Goal: Information Seeking & Learning: Learn about a topic

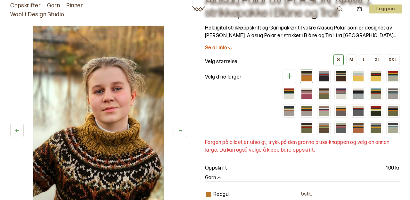
scroll to position [31, 0]
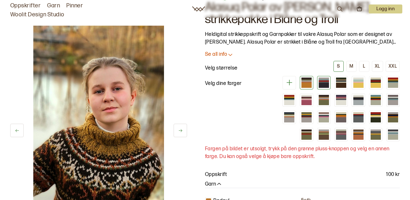
click at [323, 84] on div at bounding box center [324, 85] width 10 height 5
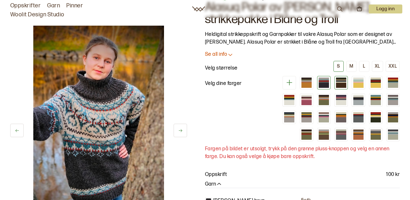
click at [343, 81] on div at bounding box center [341, 80] width 10 height 1
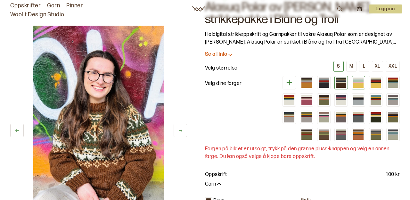
click at [358, 82] on div at bounding box center [359, 82] width 10 height 1
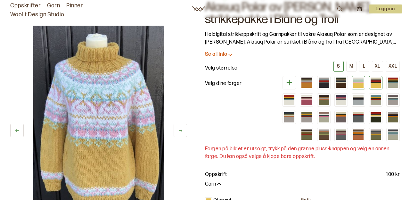
click at [378, 83] on div at bounding box center [376, 85] width 10 height 5
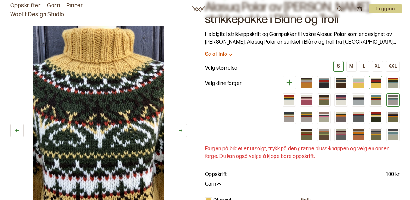
click at [392, 98] on div at bounding box center [393, 98] width 10 height 1
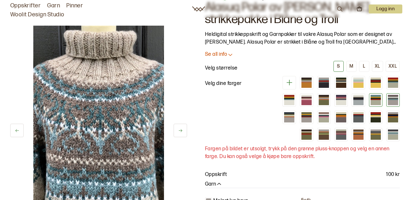
click at [370, 102] on div at bounding box center [375, 99] width 13 height 13
click at [357, 103] on div at bounding box center [359, 102] width 10 height 5
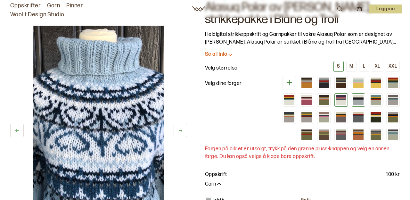
click at [339, 99] on div at bounding box center [341, 99] width 10 height 1
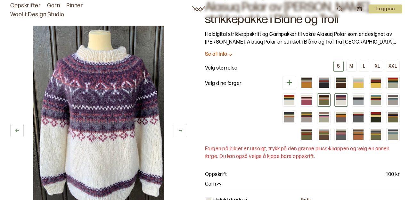
click at [324, 100] on div at bounding box center [324, 102] width 10 height 5
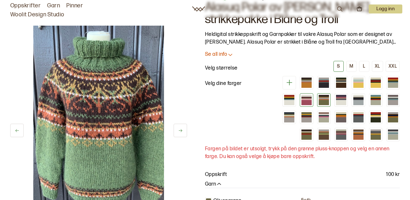
click at [308, 101] on div at bounding box center [307, 102] width 10 height 5
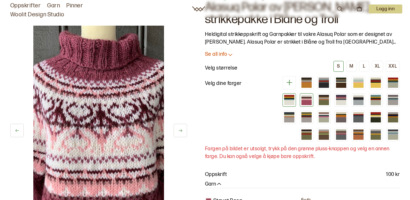
click at [284, 102] on div at bounding box center [289, 102] width 10 height 5
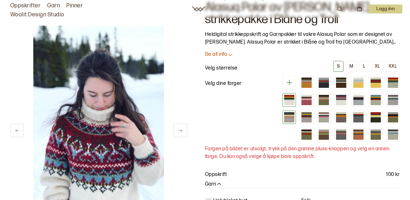
click at [290, 120] on div at bounding box center [289, 119] width 10 height 5
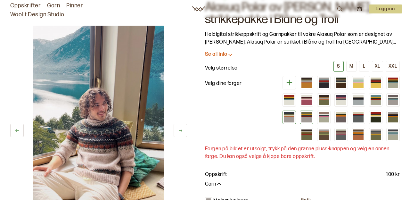
click at [308, 120] on div at bounding box center [307, 119] width 10 height 5
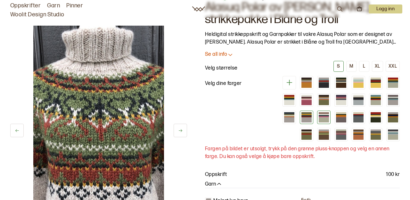
click at [323, 118] on div at bounding box center [324, 119] width 10 height 5
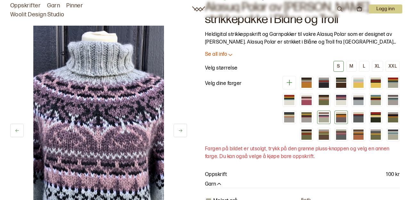
click at [341, 115] on div at bounding box center [341, 115] width 10 height 1
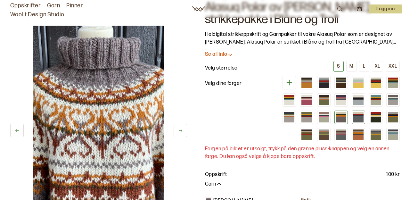
click at [359, 117] on div at bounding box center [359, 119] width 10 height 5
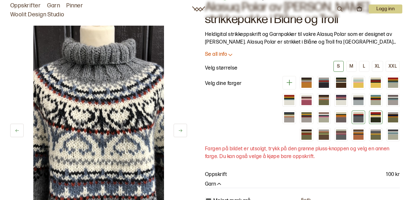
click at [374, 117] on div at bounding box center [376, 116] width 10 height 1
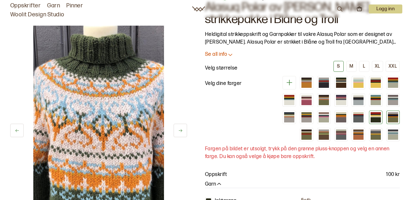
click at [392, 118] on div at bounding box center [393, 119] width 10 height 5
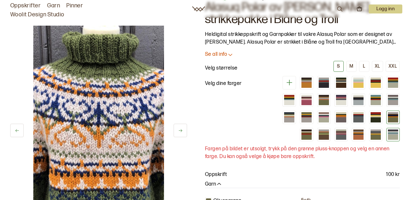
click at [391, 136] on div at bounding box center [393, 137] width 10 height 5
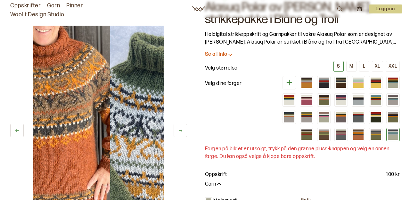
click at [391, 136] on div at bounding box center [393, 137] width 10 height 5
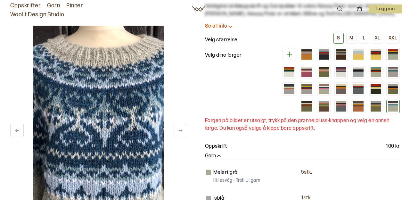
scroll to position [60, 0]
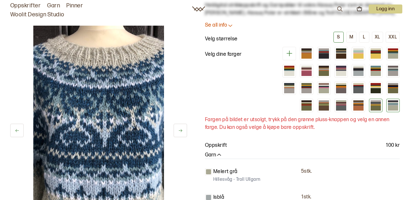
click at [373, 100] on div at bounding box center [375, 105] width 13 height 13
click at [372, 108] on div at bounding box center [376, 107] width 10 height 5
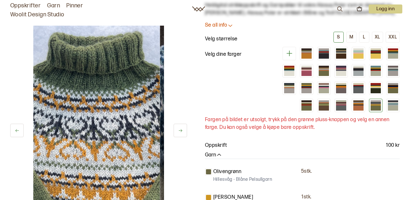
click at [372, 108] on div at bounding box center [376, 107] width 10 height 5
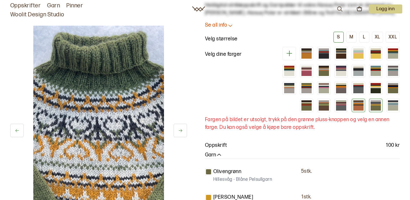
click at [360, 106] on div at bounding box center [359, 107] width 10 height 5
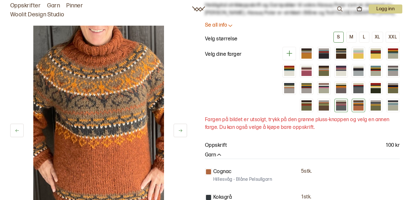
click at [339, 106] on div at bounding box center [341, 107] width 10 height 5
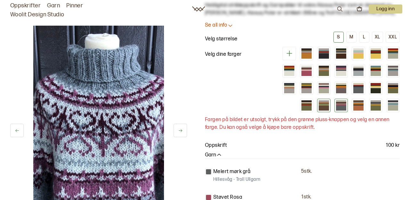
click at [322, 103] on div at bounding box center [324, 103] width 10 height 1
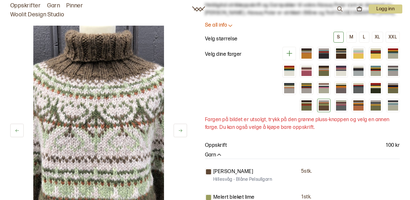
click at [299, 105] on div at bounding box center [338, 79] width 123 height 65
click at [306, 105] on div at bounding box center [307, 105] width 10 height 1
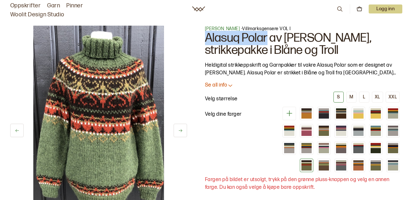
drag, startPoint x: 268, startPoint y: 38, endPoint x: 204, endPoint y: 39, distance: 63.8
copy h1 "Alasuq Polar"
